Goal: Information Seeking & Learning: Learn about a topic

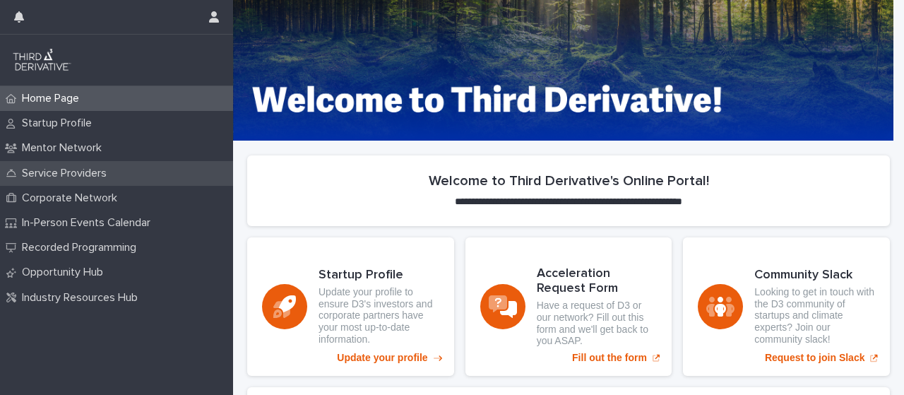
click at [126, 167] on div "Service Providers" at bounding box center [116, 173] width 233 height 25
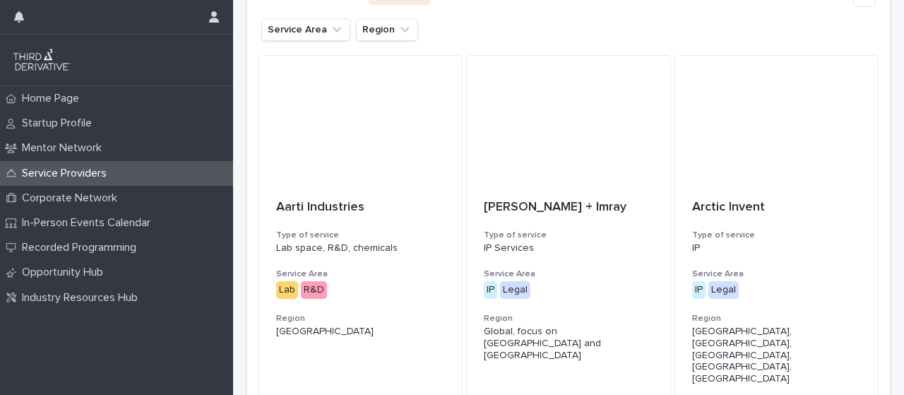
scroll to position [250, 0]
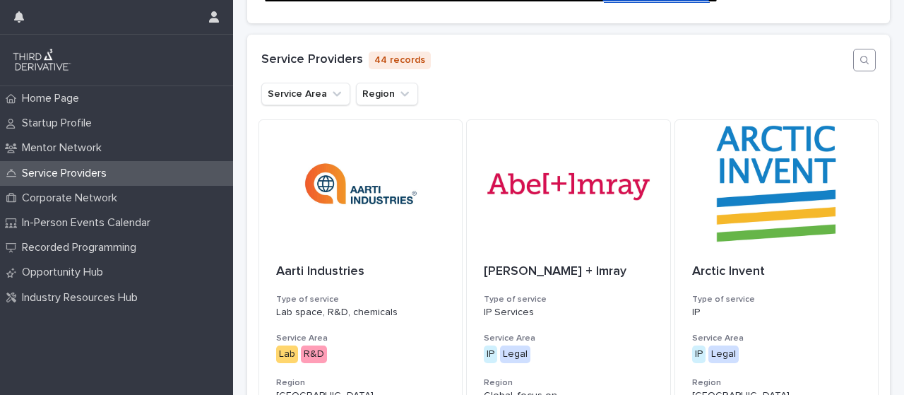
click at [860, 64] on icon "button" at bounding box center [864, 60] width 8 height 8
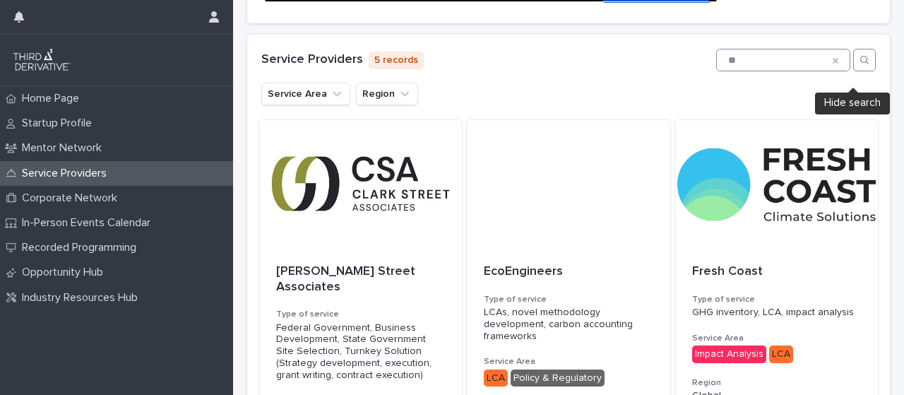
type input "*"
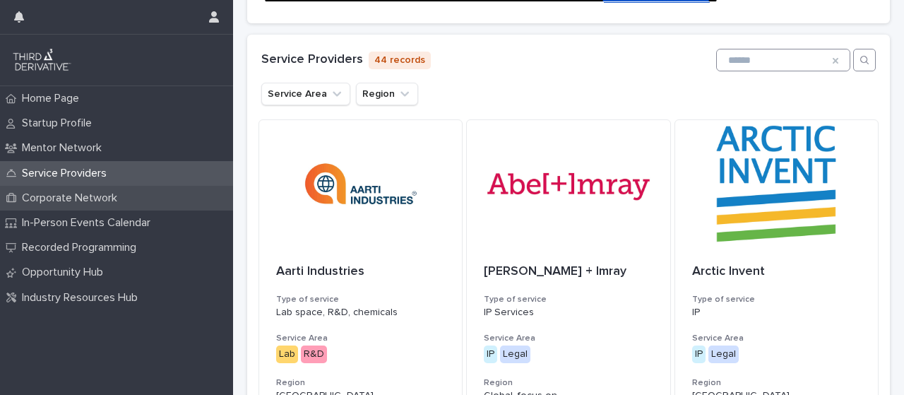
click at [85, 193] on p "Corporate Network" at bounding box center [72, 197] width 112 height 13
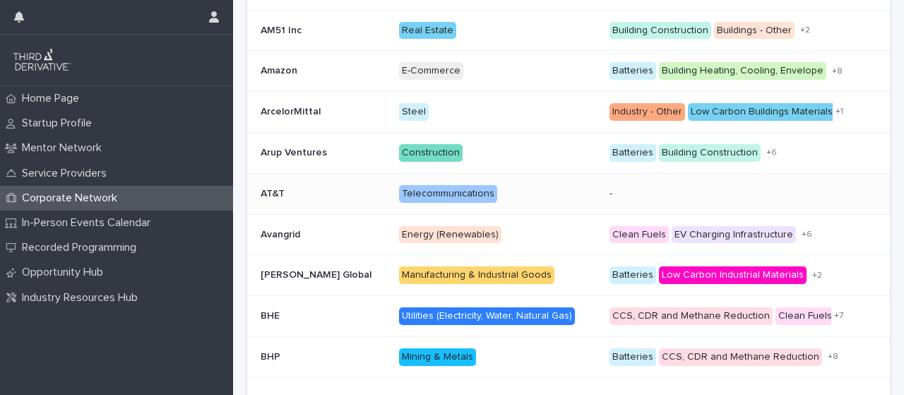
scroll to position [563, 0]
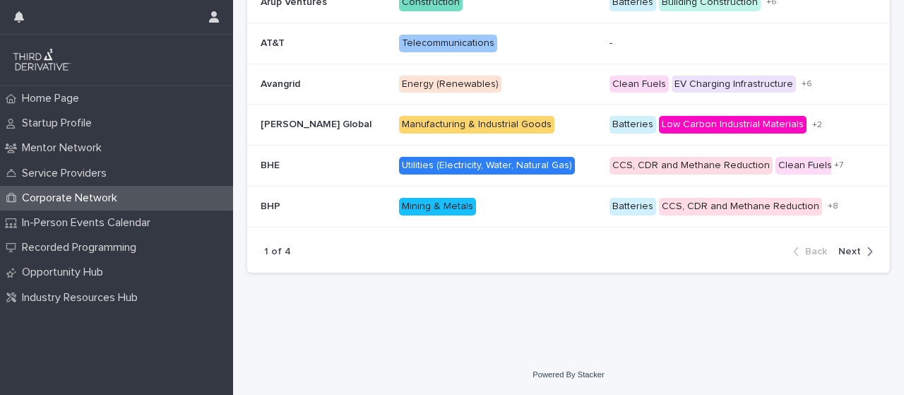
click at [868, 248] on icon "button" at bounding box center [870, 251] width 5 height 8
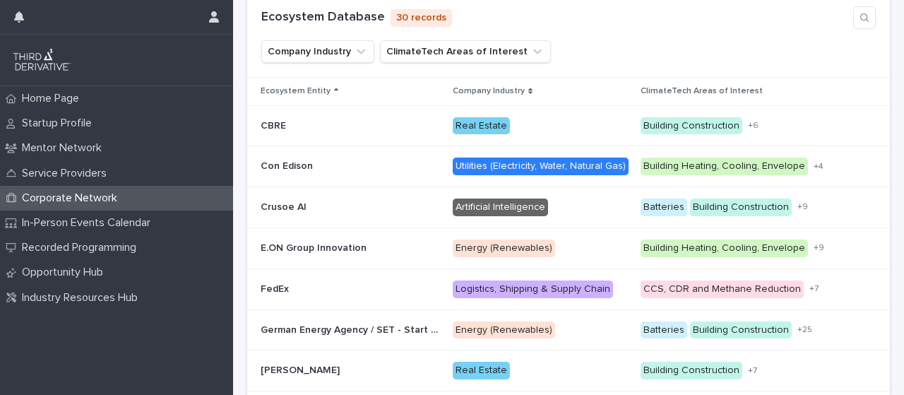
scroll to position [305, 0]
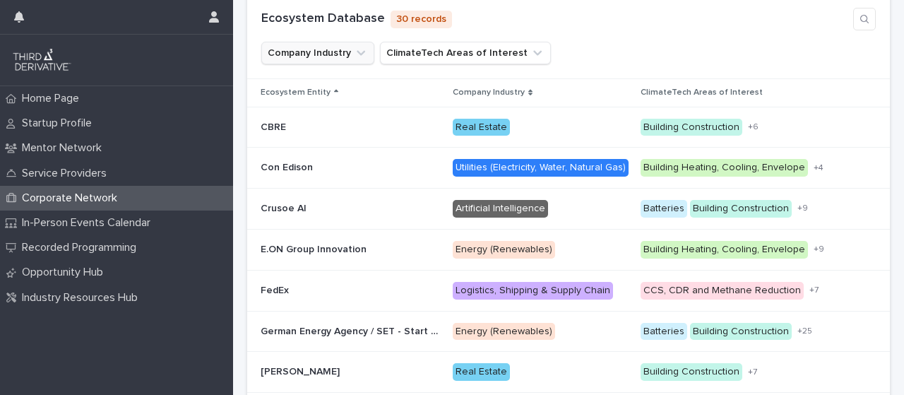
click at [346, 58] on button "Company Industry" at bounding box center [317, 53] width 113 height 23
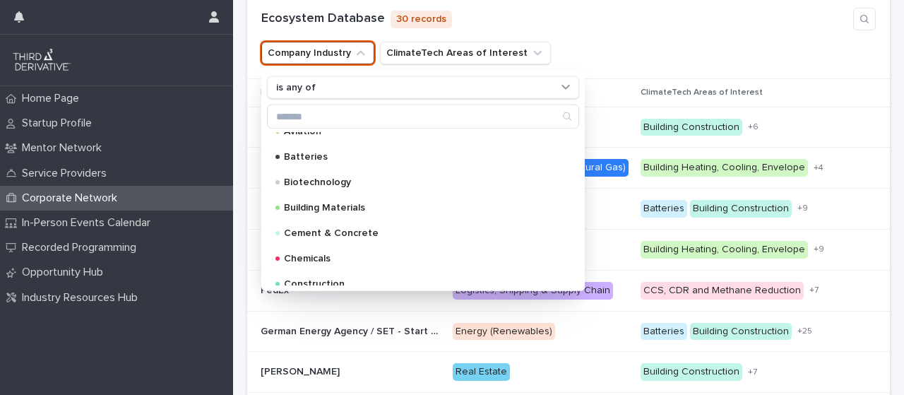
scroll to position [136, 0]
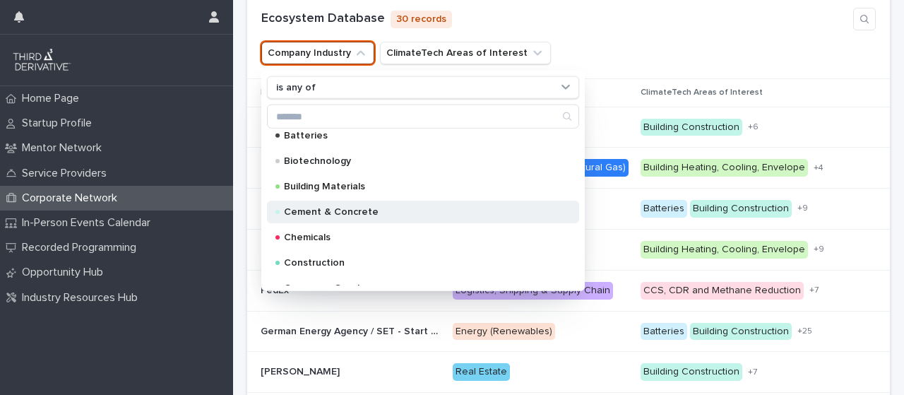
click at [363, 217] on p "Cement & Concrete" at bounding box center [420, 212] width 272 height 10
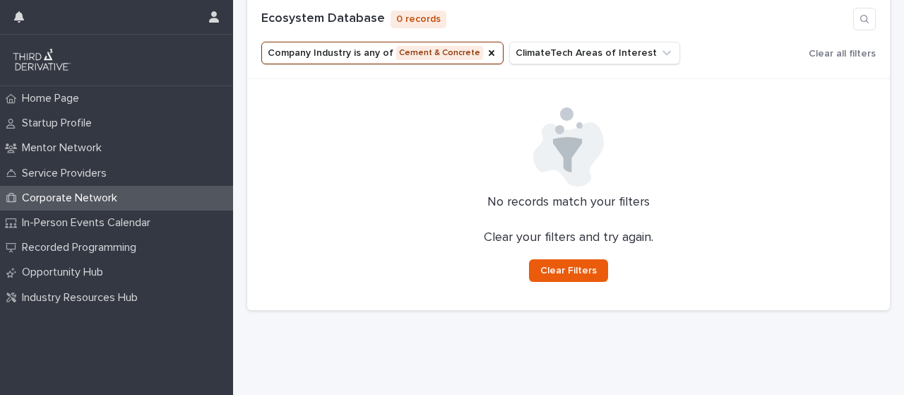
click at [398, 61] on button "Company Industry is any of Cement & Concrete" at bounding box center [382, 53] width 242 height 23
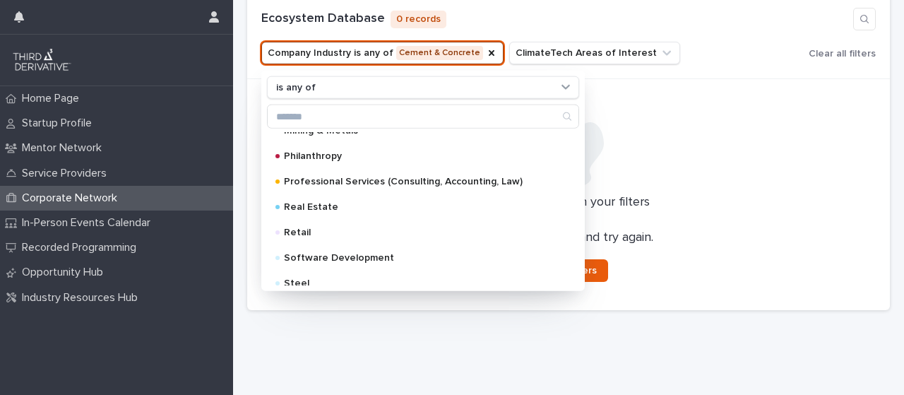
scroll to position [804, 0]
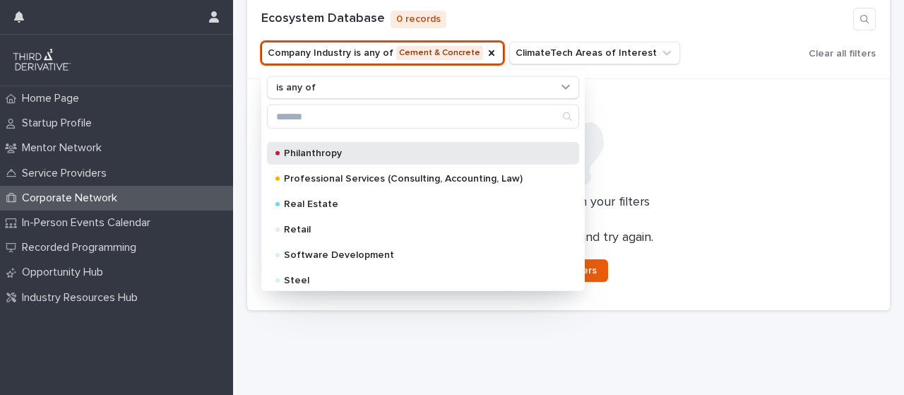
click at [345, 164] on div "Philanthropy" at bounding box center [423, 153] width 312 height 23
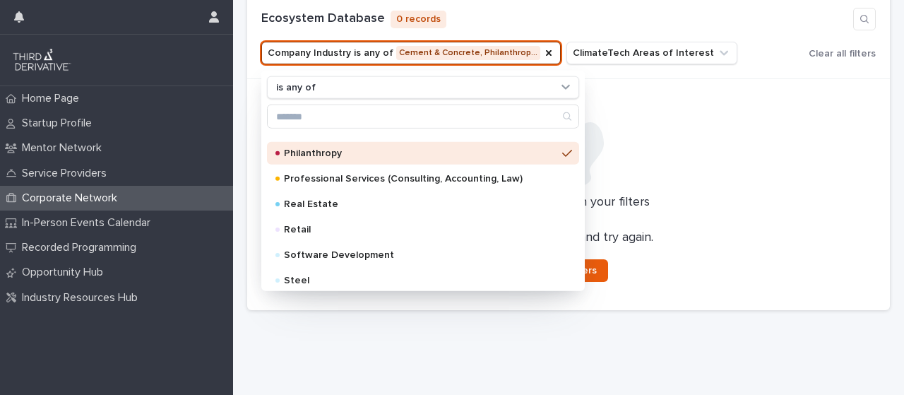
click at [707, 111] on div "No records match your filters Clear your filters and try again. Clear Filters" at bounding box center [568, 194] width 642 height 231
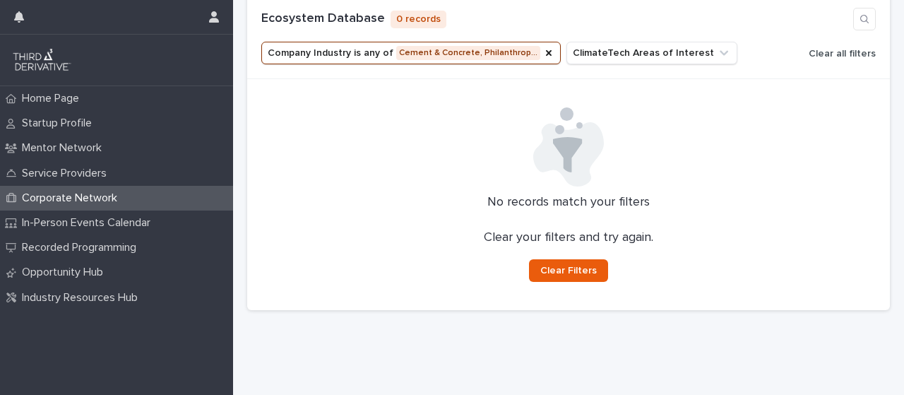
click at [839, 59] on span "Clear all filters" at bounding box center [841, 54] width 67 height 10
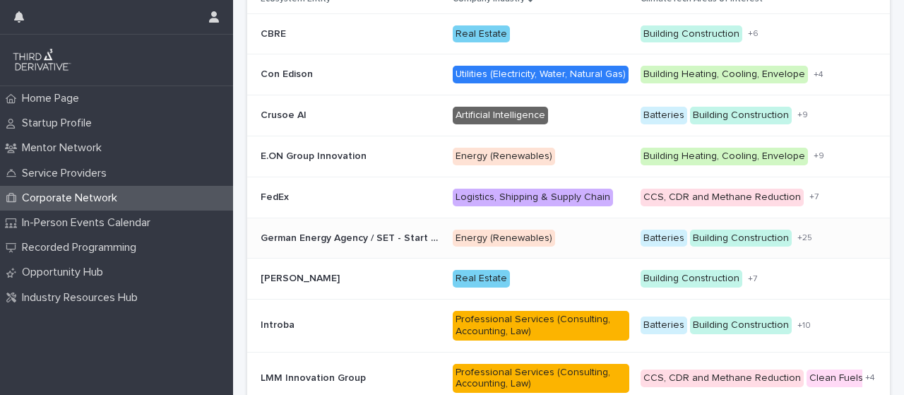
scroll to position [397, 0]
